Goal: Use online tool/utility: Use online tool/utility

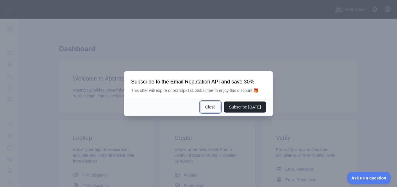
click at [212, 106] on button "Close" at bounding box center [210, 106] width 20 height 11
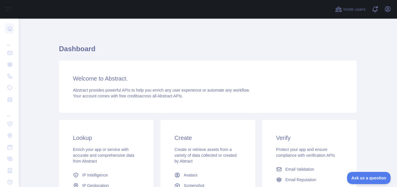
scroll to position [103, 0]
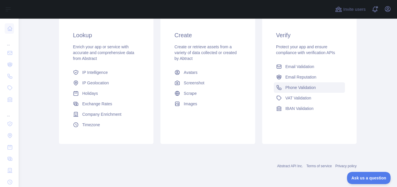
click at [288, 89] on span "Phone Validation" at bounding box center [300, 88] width 31 height 6
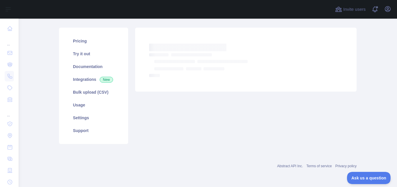
scroll to position [61, 0]
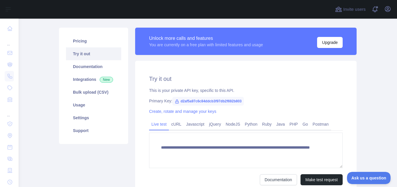
click at [198, 101] on span "d2af5a97c6c84ddcb3f97db2f692b803" at bounding box center [207, 101] width 71 height 9
copy span "d2af5a97c6c84ddcb3f97db2f692b803"
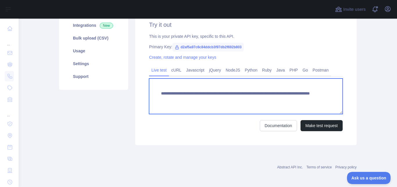
drag, startPoint x: 291, startPoint y: 100, endPoint x: 150, endPoint y: 94, distance: 140.5
click at [150, 94] on textarea "**********" at bounding box center [245, 95] width 193 height 35
